Goal: Information Seeking & Learning: Learn about a topic

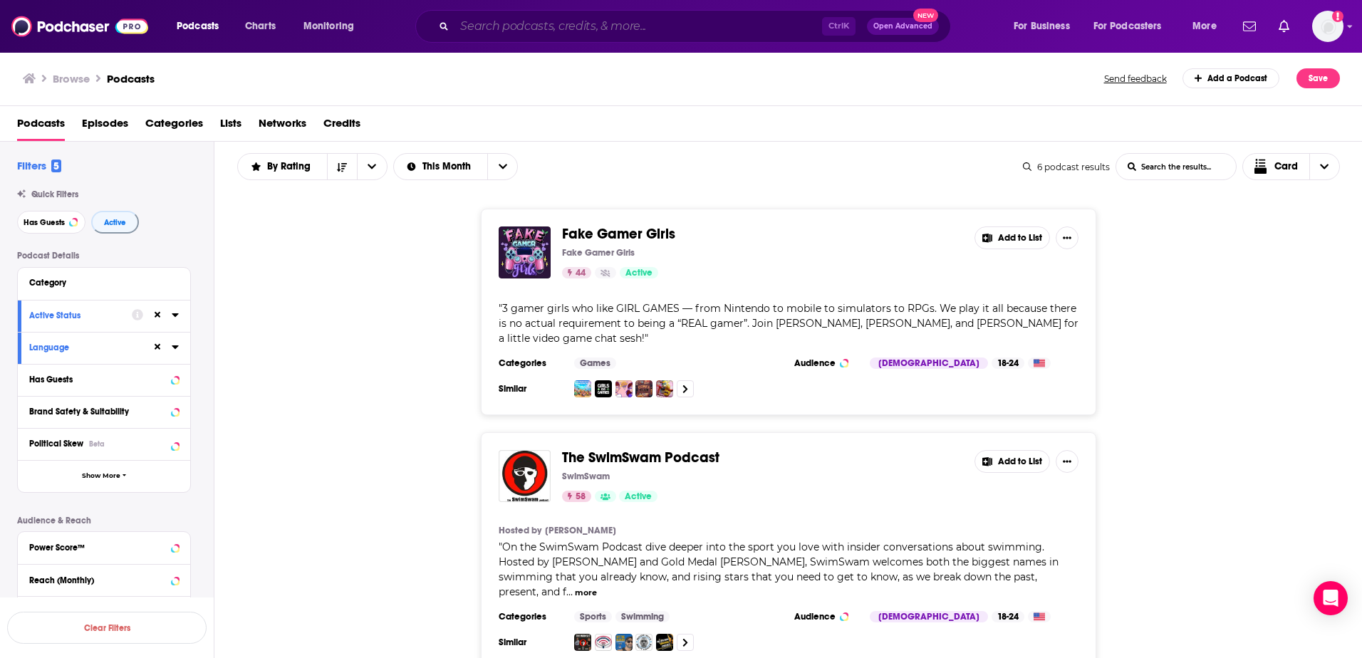
click at [567, 22] on input "Search podcasts, credits, & more..." at bounding box center [639, 26] width 368 height 23
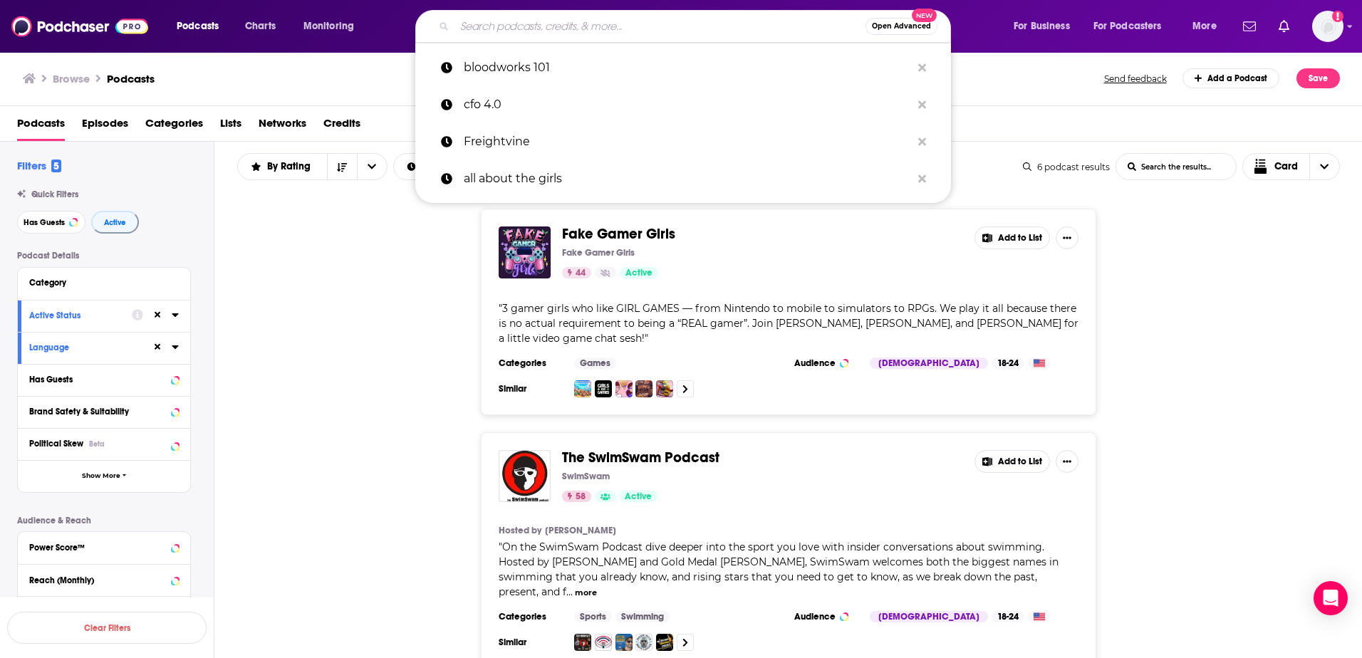
paste input "RSNA [MEDICAL_DATA]"
type input "RSNA [MEDICAL_DATA]"
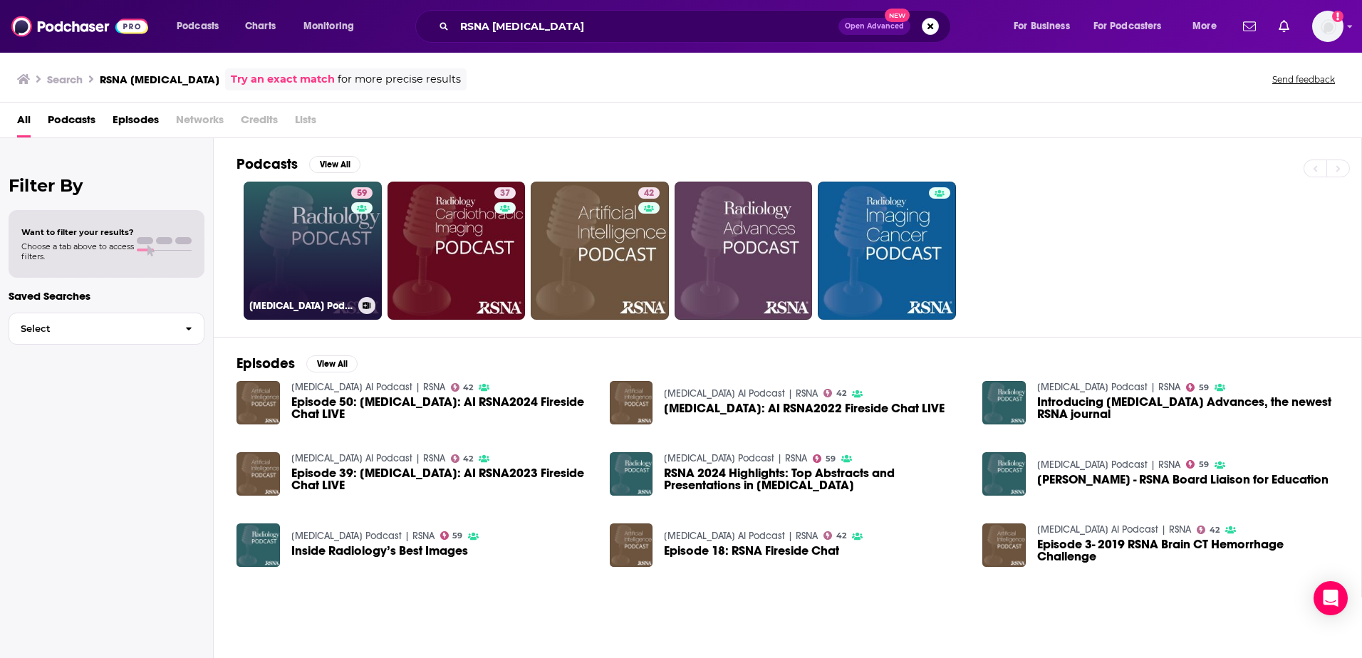
click at [296, 239] on link "59 [MEDICAL_DATA] Podcast | RSNA" at bounding box center [313, 251] width 138 height 138
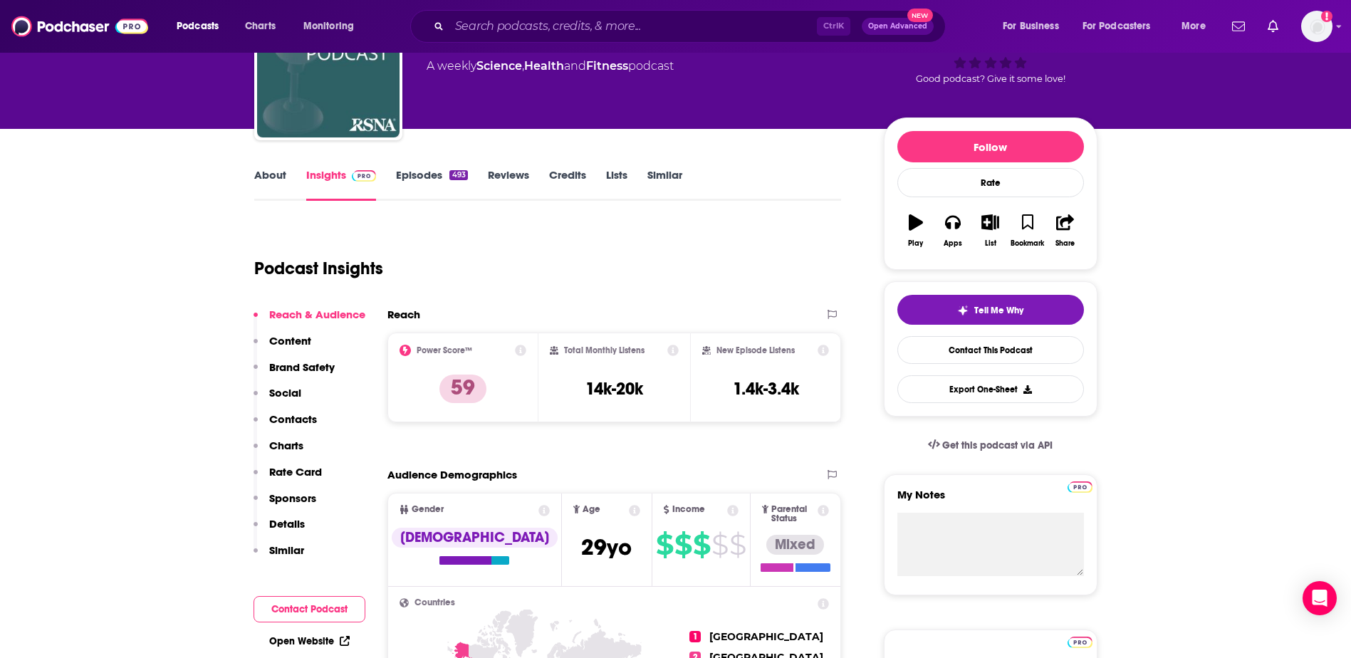
scroll to position [285, 0]
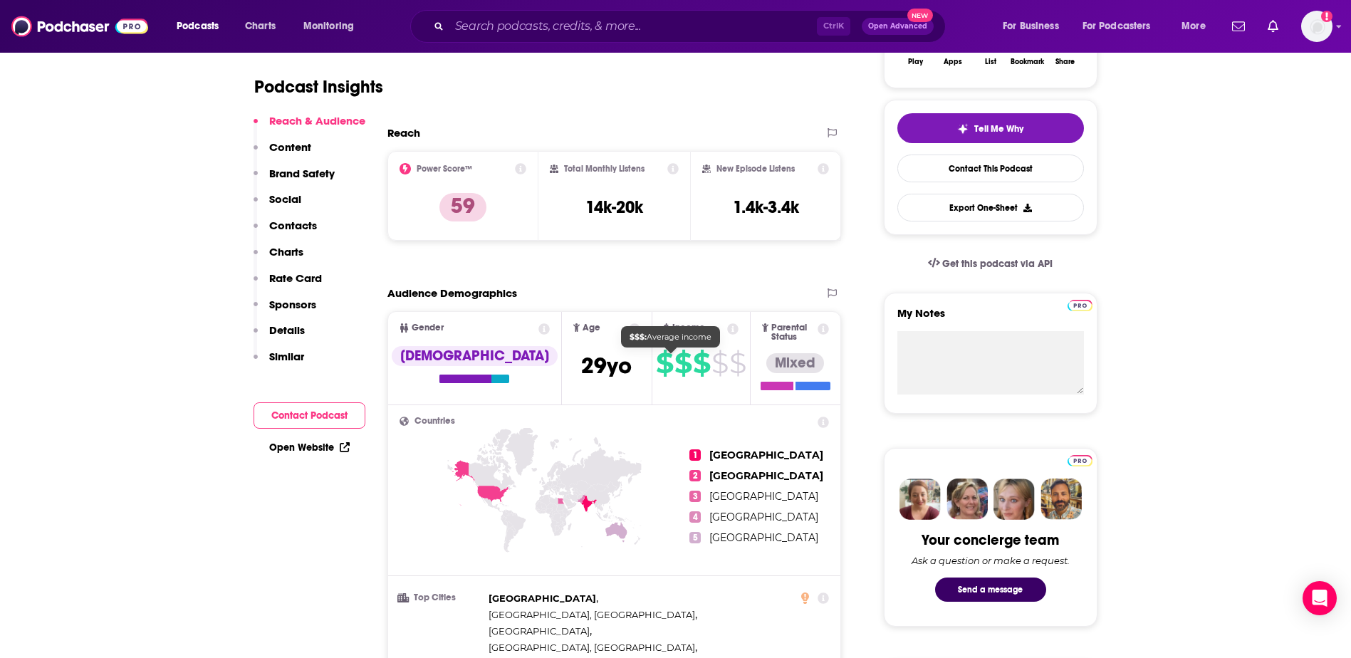
click at [727, 328] on icon at bounding box center [732, 328] width 11 height 11
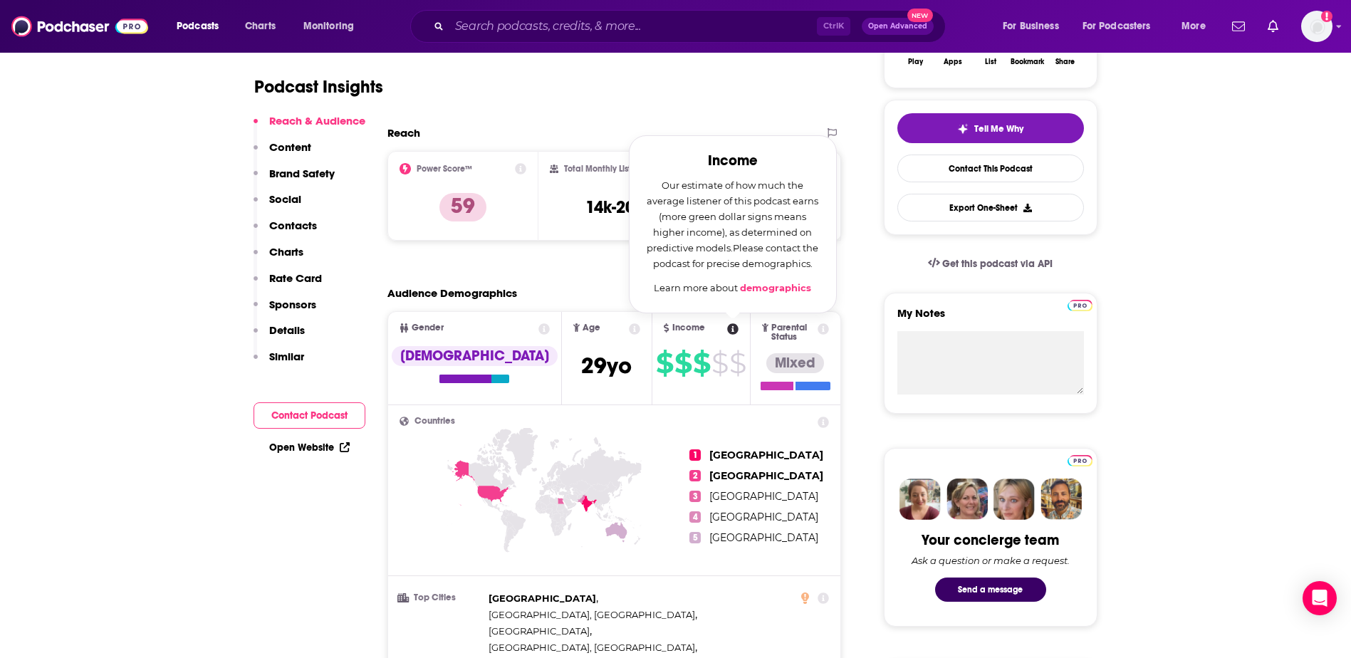
click at [761, 290] on link "demographics" at bounding box center [775, 287] width 71 height 11
click at [819, 329] on icon at bounding box center [824, 328] width 11 height 11
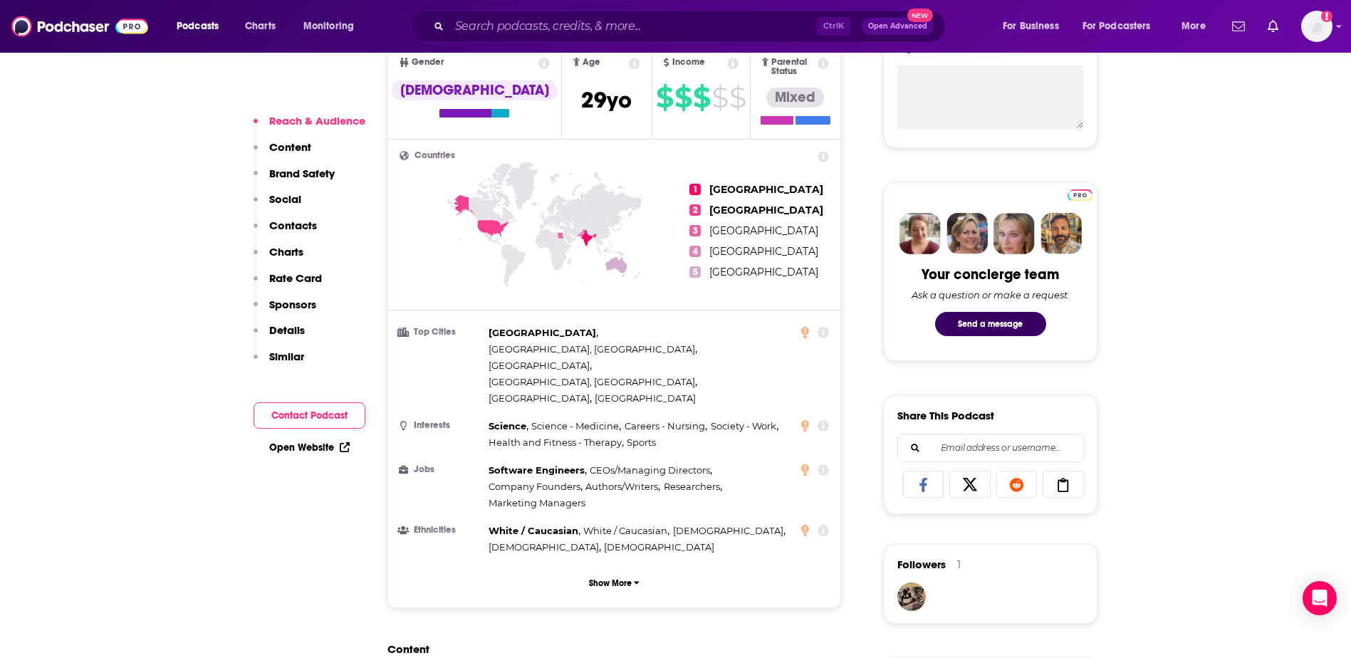
scroll to position [570, 0]
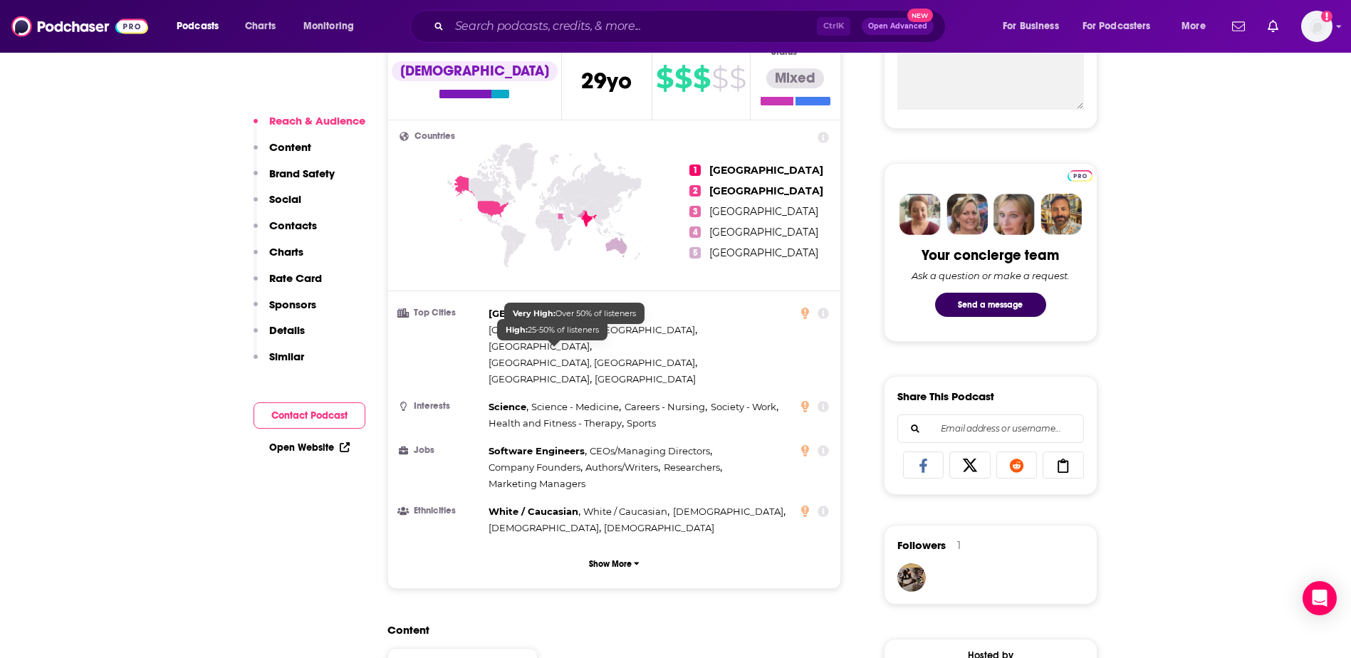
drag, startPoint x: 409, startPoint y: 297, endPoint x: 648, endPoint y: 370, distance: 249.7
click at [648, 367] on div "Countries 1 [GEOGRAPHIC_DATA] 2 [GEOGRAPHIC_DATA] 3 [GEOGRAPHIC_DATA] 4 [GEOGRA…" at bounding box center [614, 354] width 453 height 468
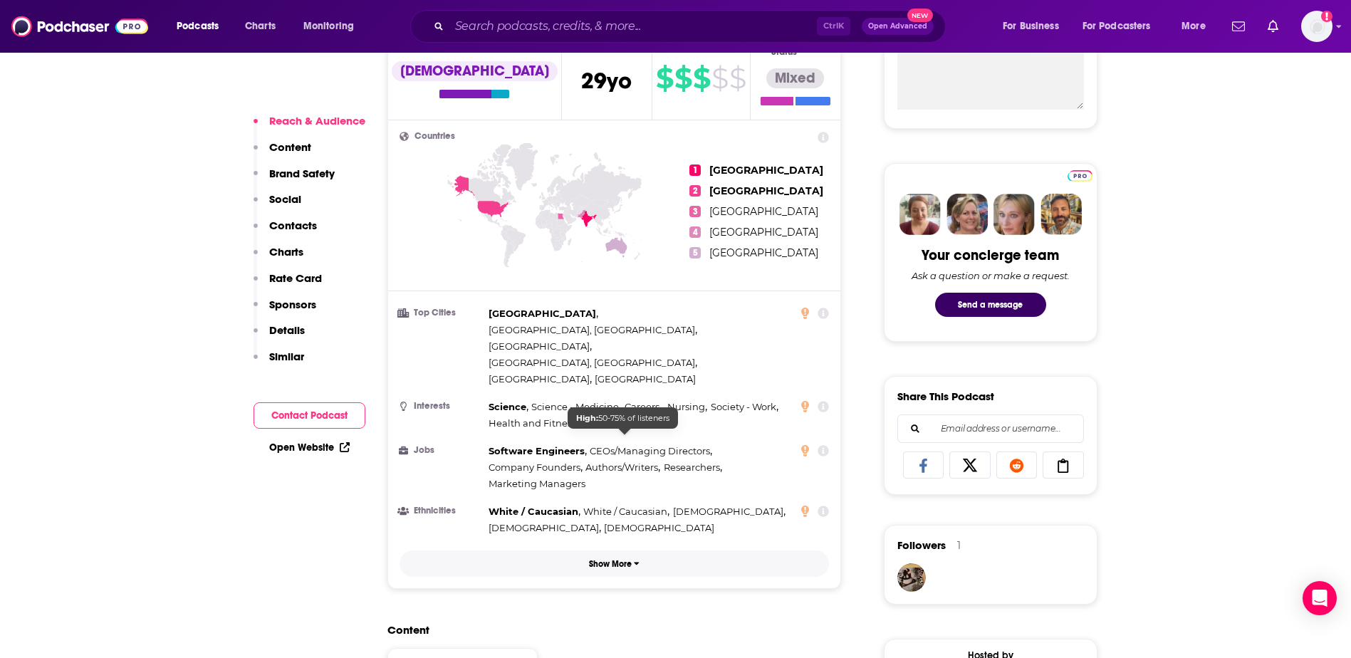
drag, startPoint x: 417, startPoint y: 297, endPoint x: 669, endPoint y: 495, distance: 320.7
click at [692, 487] on div "Countries 1 [GEOGRAPHIC_DATA] 2 [GEOGRAPHIC_DATA] 3 [GEOGRAPHIC_DATA] 4 [GEOGRA…" at bounding box center [614, 354] width 453 height 468
click at [601, 559] on p "Show More" at bounding box center [610, 564] width 43 height 10
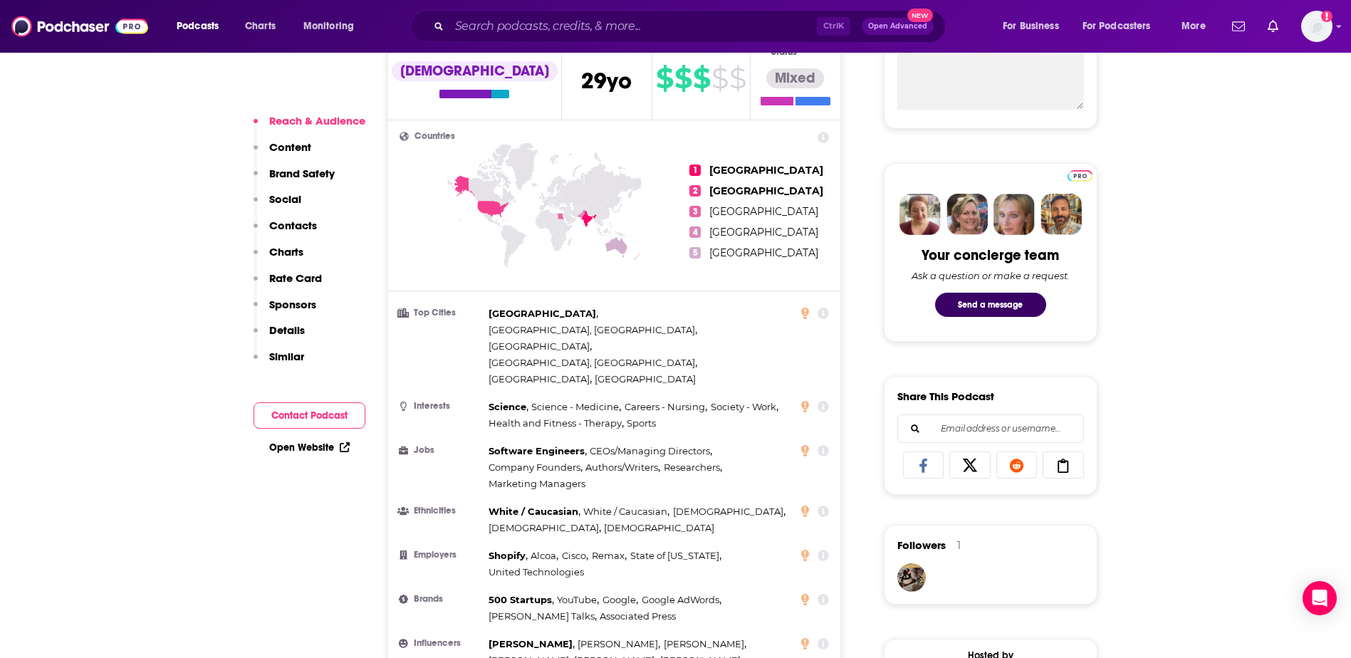
scroll to position [641, 0]
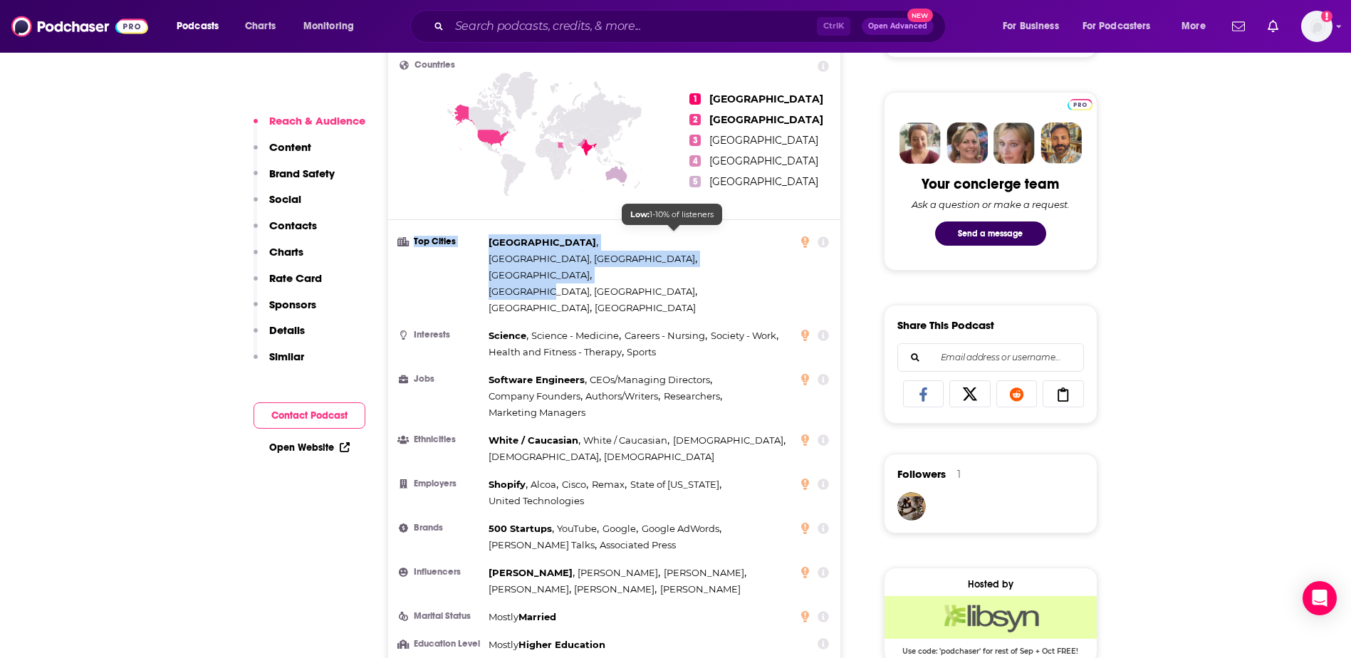
drag, startPoint x: 551, startPoint y: 233, endPoint x: 697, endPoint y: 234, distance: 145.3
click at [697, 234] on li "Top Cities [GEOGRAPHIC_DATA] , [GEOGRAPHIC_DATA], [GEOGRAPHIC_DATA] , [GEOGRAPH…" at bounding box center [615, 275] width 430 height 82
click at [487, 234] on li "Top Cities [GEOGRAPHIC_DATA] , [GEOGRAPHIC_DATA], [GEOGRAPHIC_DATA] , [GEOGRAPH…" at bounding box center [615, 275] width 430 height 82
click at [489, 237] on span "[GEOGRAPHIC_DATA]" at bounding box center [543, 242] width 108 height 11
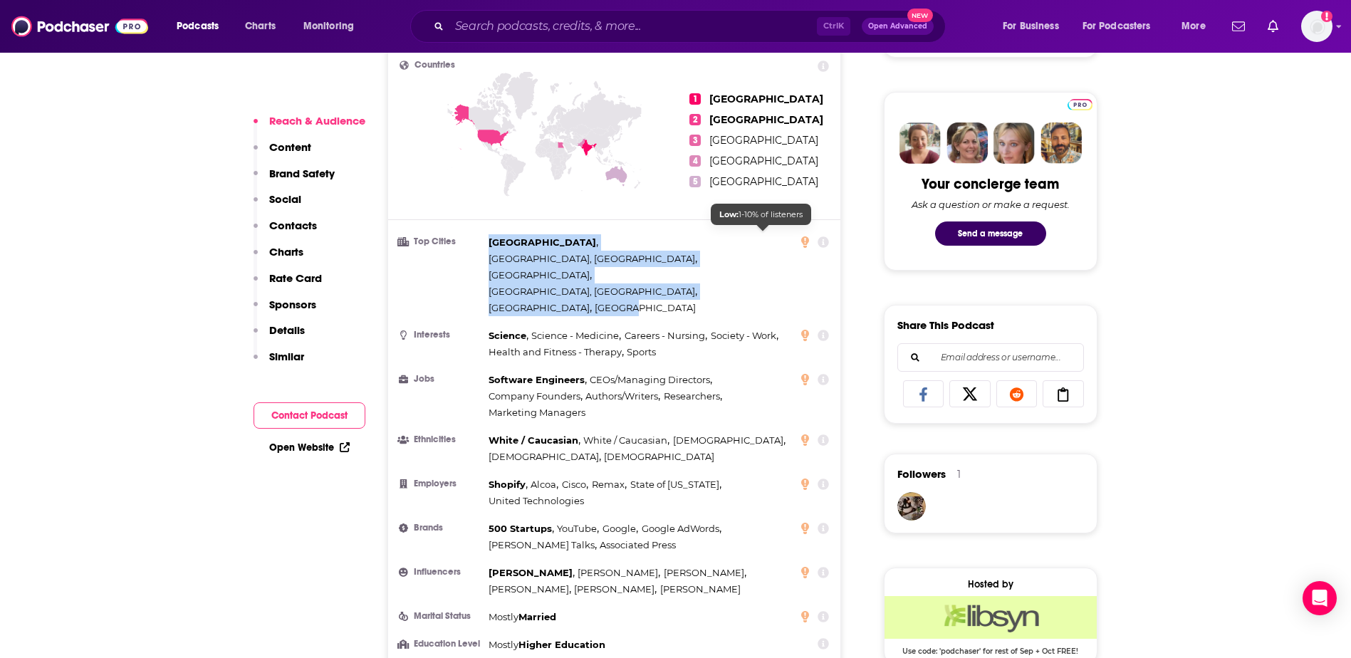
drag, startPoint x: 489, startPoint y: 235, endPoint x: 781, endPoint y: 237, distance: 291.4
click at [781, 237] on div "[GEOGRAPHIC_DATA] , [GEOGRAPHIC_DATA], [GEOGRAPHIC_DATA] , [GEOGRAPHIC_DATA] , …" at bounding box center [641, 275] width 304 height 82
copy div "[GEOGRAPHIC_DATA] , [GEOGRAPHIC_DATA], [GEOGRAPHIC_DATA] , [GEOGRAPHIC_DATA] , …"
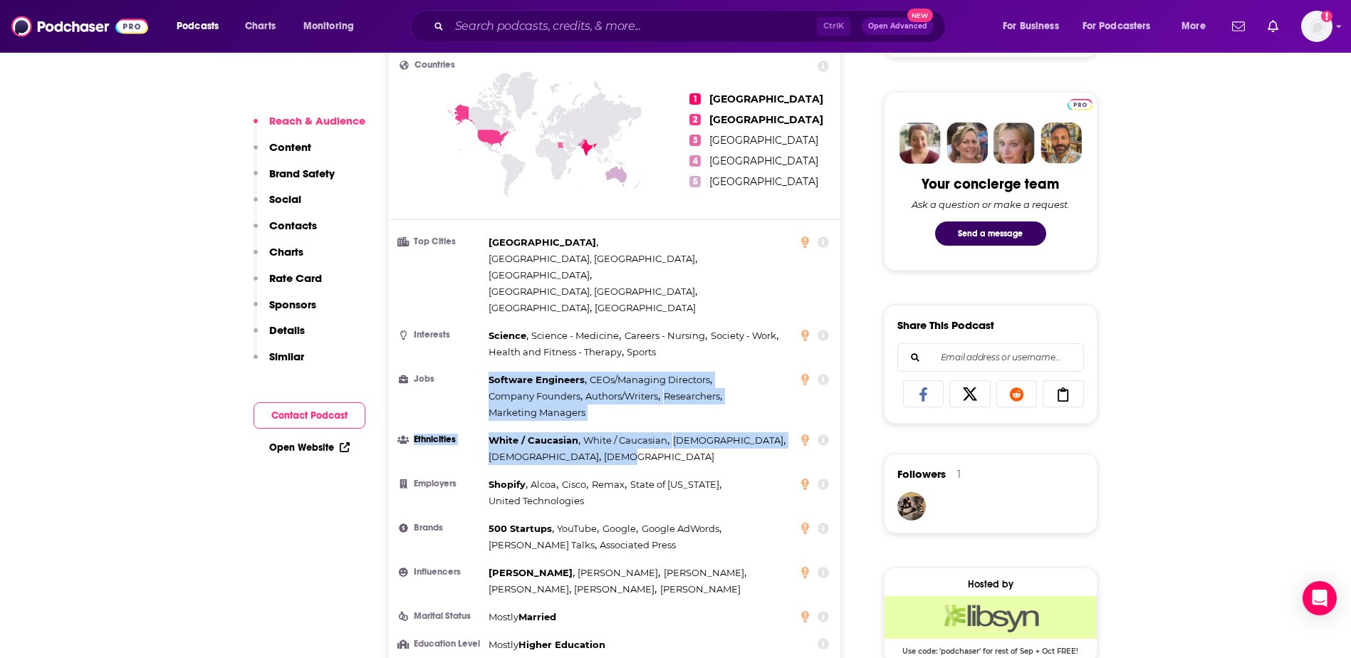
drag, startPoint x: 486, startPoint y: 307, endPoint x: 573, endPoint y: 393, distance: 122.4
click at [573, 393] on ul "Top Cities [GEOGRAPHIC_DATA] , [GEOGRAPHIC_DATA], [GEOGRAPHIC_DATA] , [GEOGRAPH…" at bounding box center [615, 443] width 430 height 419
copy ul "Software Engineers , CEOs/Managing Directors , Company Founders , Authors/Write…"
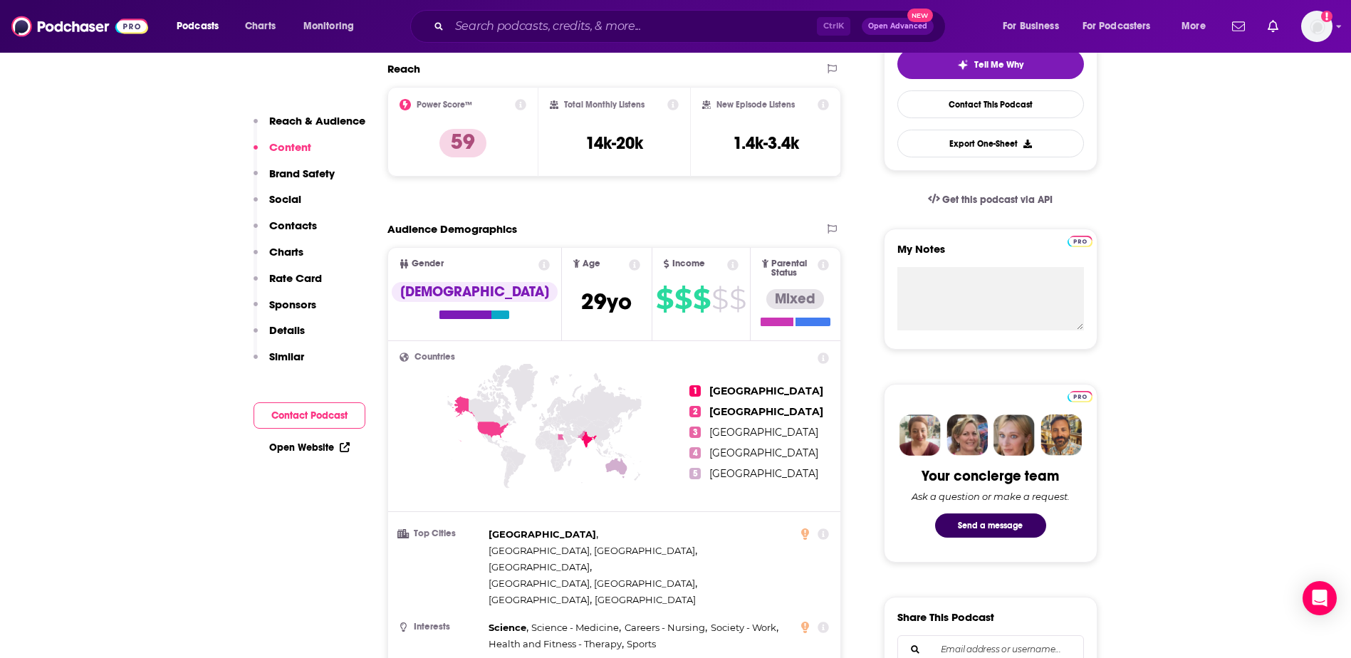
scroll to position [0, 0]
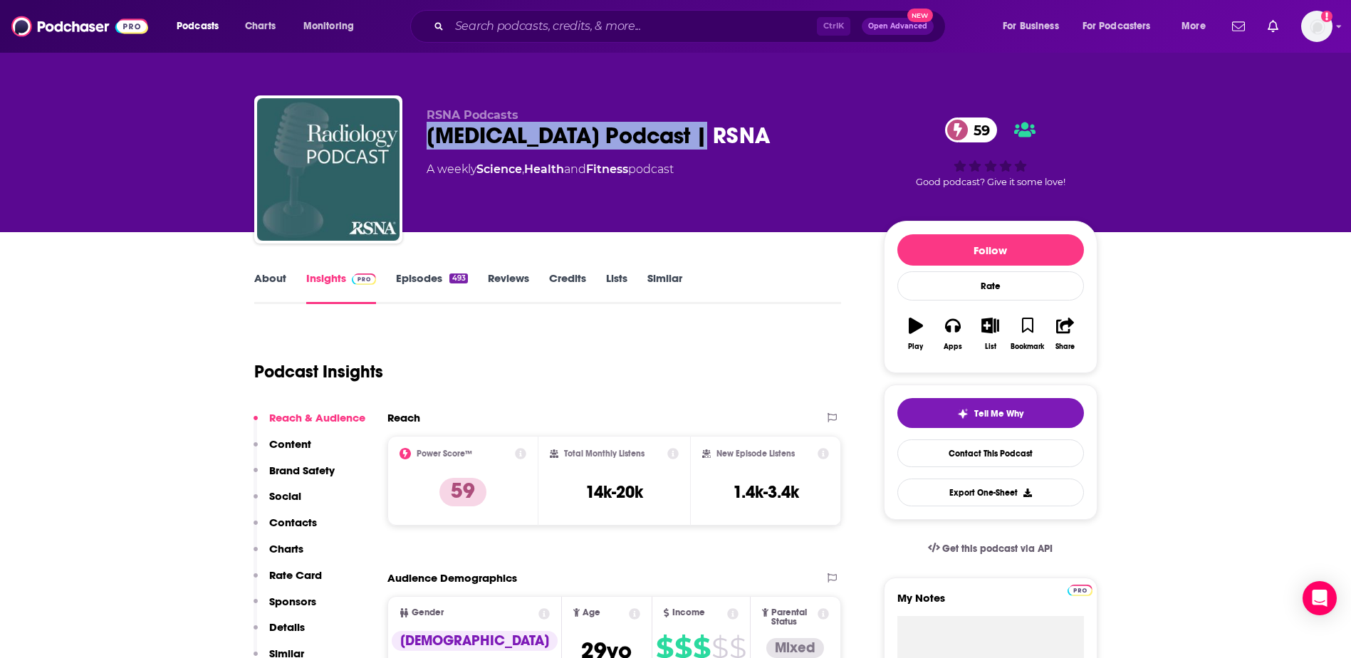
drag, startPoint x: 660, startPoint y: 132, endPoint x: 423, endPoint y: 134, distance: 237.2
click at [423, 134] on div "RSNA Podcasts [MEDICAL_DATA] Podcast | RSNA 59 A weekly Science , Health and Fi…" at bounding box center [675, 172] width 843 height 154
copy h2 "[MEDICAL_DATA] Podcast | RSNA"
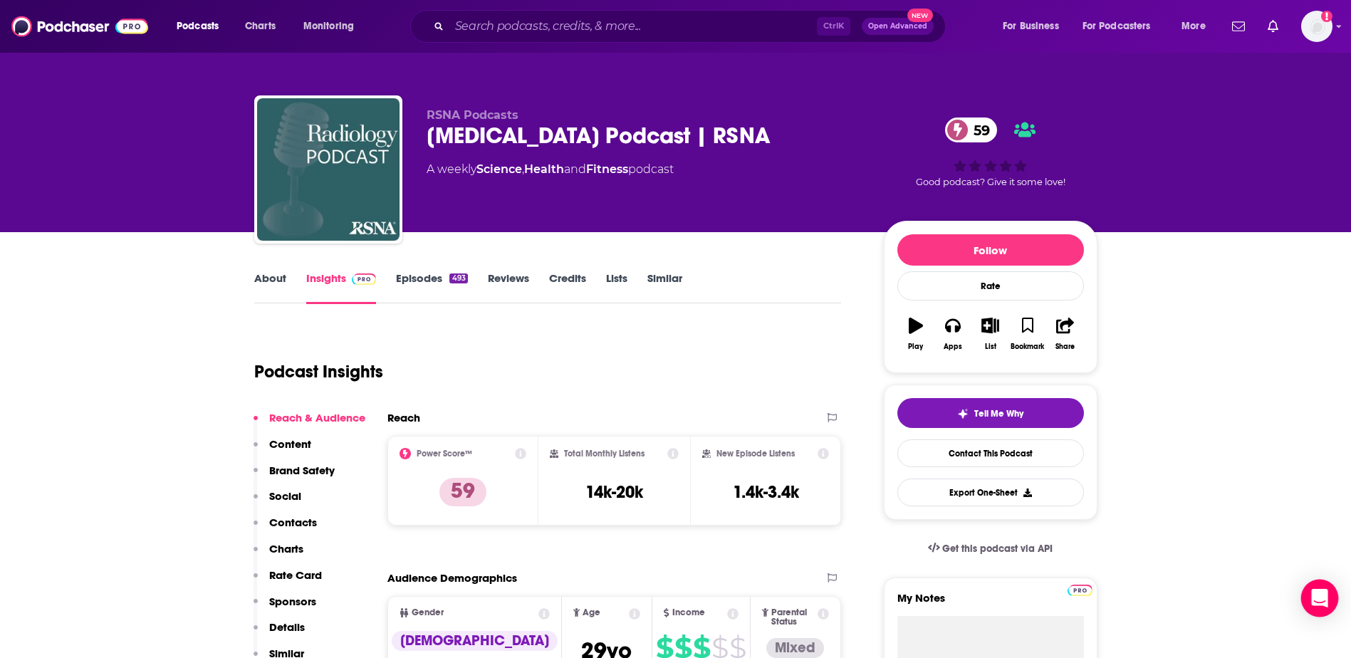
click at [1329, 588] on div "Open Intercom Messenger" at bounding box center [1321, 599] width 38 height 38
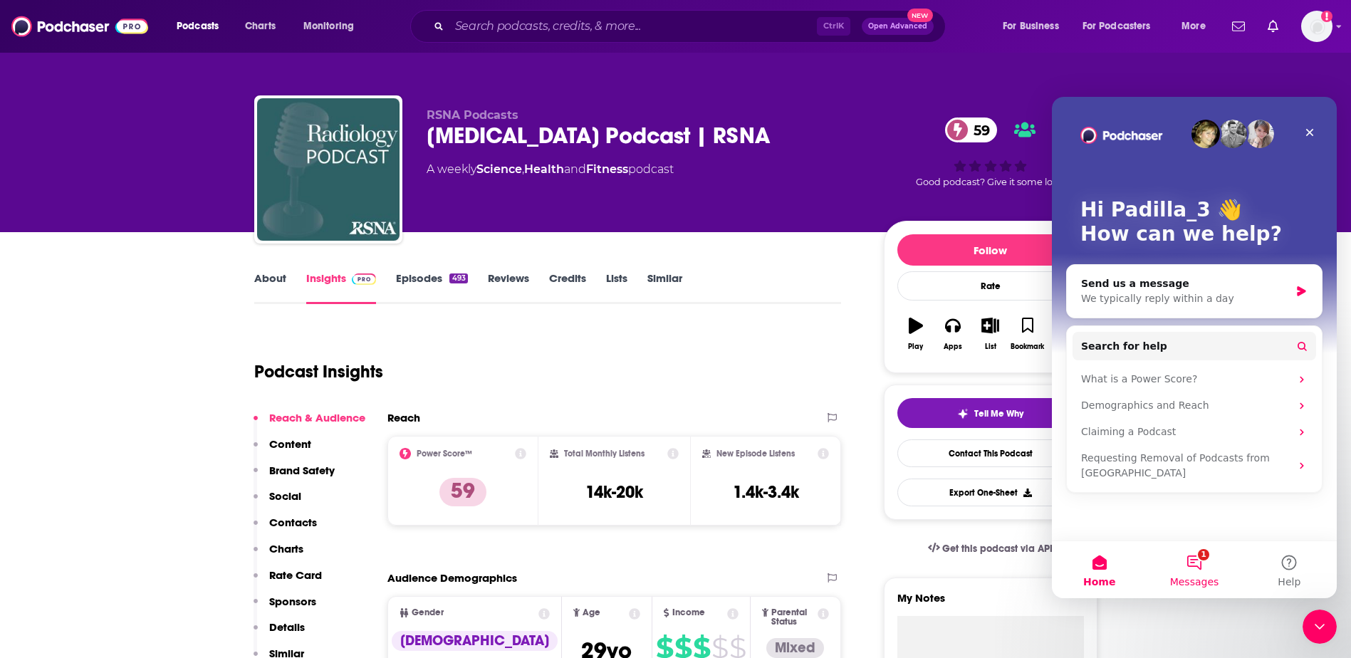
click at [1206, 573] on button "1 Messages" at bounding box center [1194, 569] width 95 height 57
